Goal: Transaction & Acquisition: Book appointment/travel/reservation

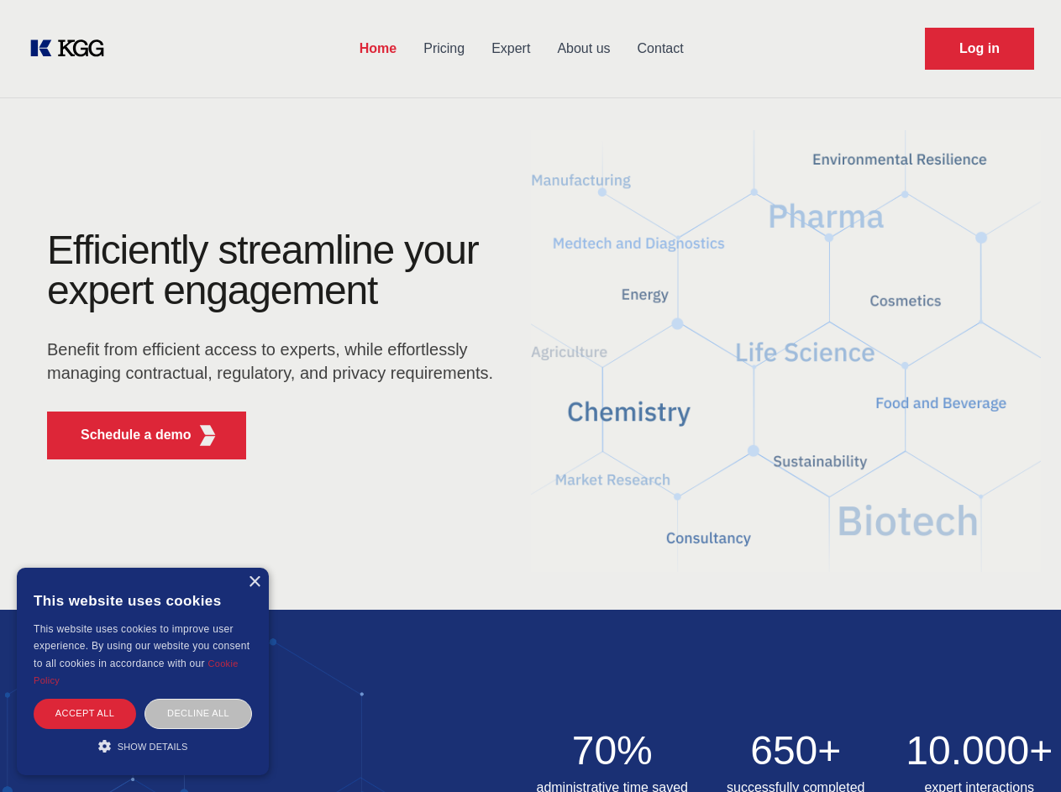
click at [530, 396] on div "Efficiently streamline your expert engagement Benefit from efficient access to …" at bounding box center [275, 351] width 511 height 243
click at [126, 435] on p "Schedule a demo" at bounding box center [136, 435] width 111 height 20
click at [254, 582] on div "× This website uses cookies This website uses cookies to improve user experienc…" at bounding box center [143, 671] width 252 height 207
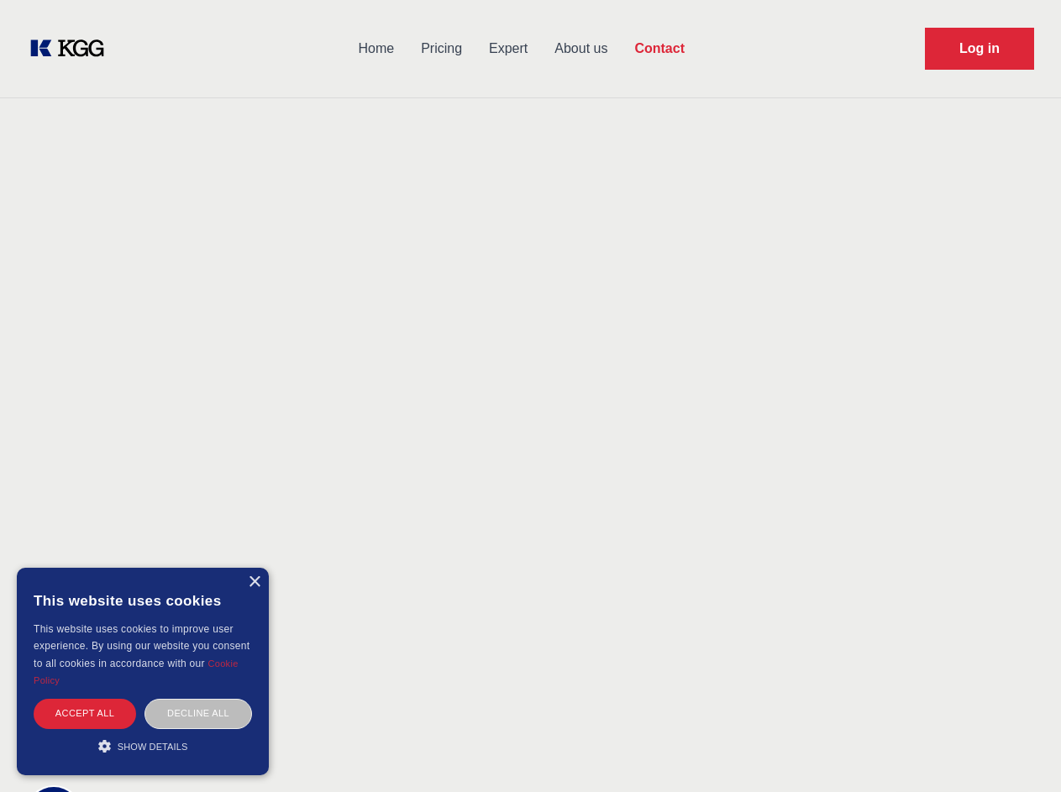
click at [85, 713] on div "Accept all" at bounding box center [85, 713] width 102 height 29
click at [198, 713] on div "Decline all" at bounding box center [198, 713] width 108 height 29
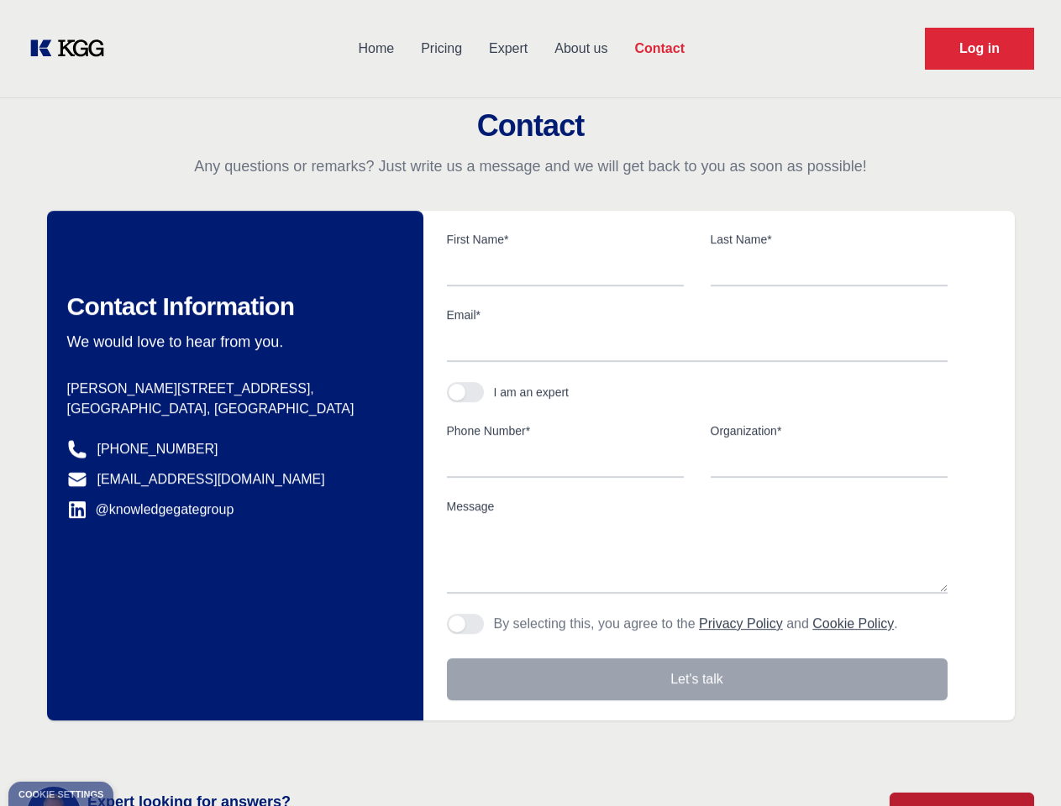
click at [143, 746] on main "Contact Any questions or remarks? Just write us a message and we will get back …" at bounding box center [530, 437] width 1061 height 874
